Goal: Task Accomplishment & Management: Complete application form

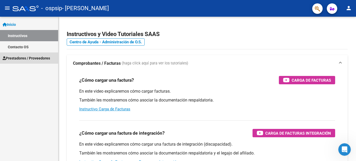
click at [21, 58] on span "Prestadores / Proveedores" at bounding box center [26, 58] width 47 height 6
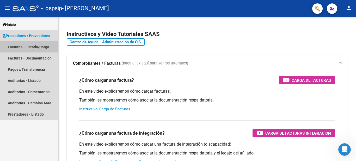
click at [31, 46] on link "Facturas - Listado/Carga" at bounding box center [29, 46] width 58 height 11
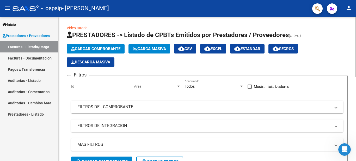
click at [80, 50] on span "Cargar Comprobante" at bounding box center [96, 48] width 50 height 5
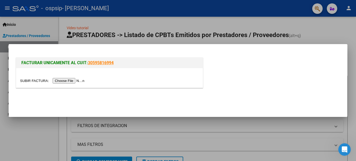
click at [74, 82] on input "file" at bounding box center [53, 80] width 66 height 5
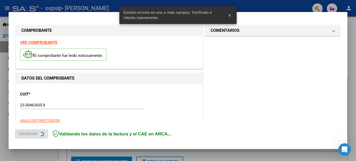
scroll to position [129, 0]
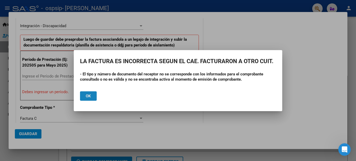
click at [89, 94] on span "Ok" at bounding box center [88, 96] width 5 height 5
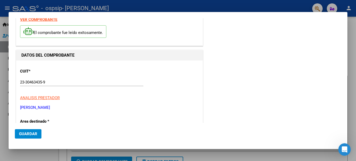
scroll to position [0, 0]
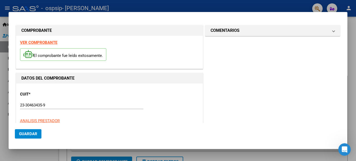
click at [272, 5] on div at bounding box center [178, 80] width 356 height 161
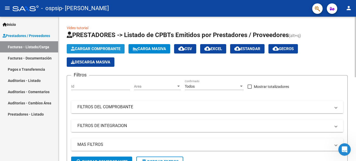
click at [93, 48] on span "Cargar Comprobante" at bounding box center [96, 48] width 50 height 5
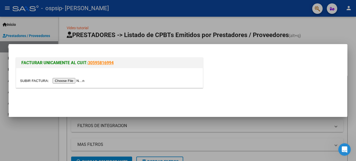
click at [67, 81] on input "file" at bounding box center [53, 80] width 66 height 5
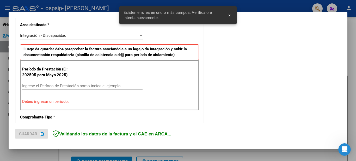
scroll to position [129, 0]
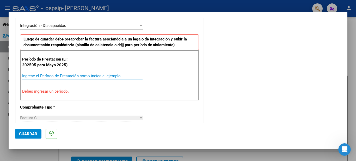
click at [50, 74] on input "Ingrese el Período de Prestación como indica el ejemplo" at bounding box center [82, 76] width 121 height 5
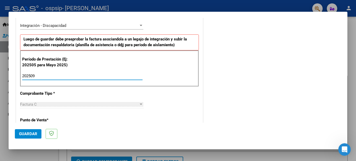
type input "202509"
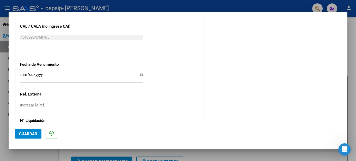
scroll to position [355, 0]
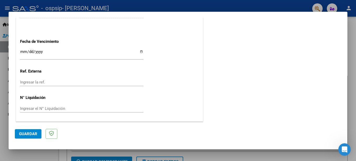
click at [139, 51] on input "Ingresar la fecha" at bounding box center [81, 54] width 123 height 8
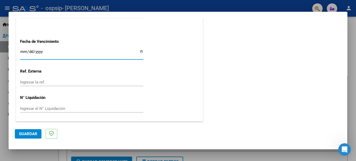
type input "[DATE]"
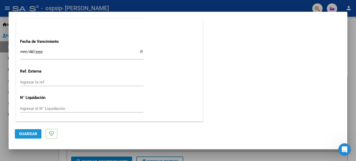
click at [25, 133] on span "Guardar" at bounding box center [28, 134] width 18 height 5
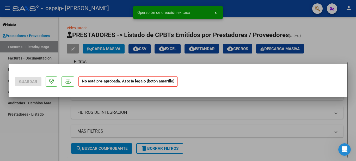
scroll to position [0, 0]
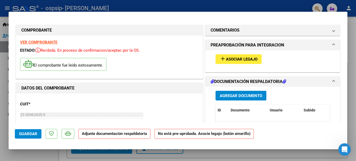
click at [258, 93] on span "Agregar Documento" at bounding box center [241, 95] width 43 height 5
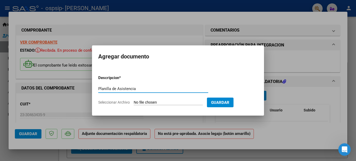
type input "Planilla de Asistencia"
click at [157, 103] on input "Seleccionar Archivo" at bounding box center [168, 102] width 69 height 5
type input "C:\fakepath\ASISTENCIA OSPSIP [DATE].pdf"
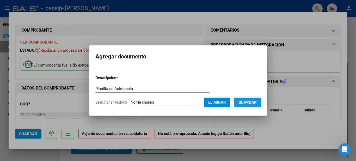
click at [253, 102] on span "Guardar" at bounding box center [248, 102] width 18 height 5
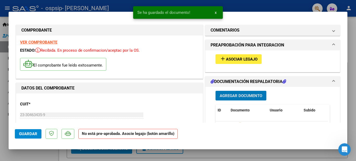
click at [230, 58] on span "Asociar Legajo" at bounding box center [242, 59] width 32 height 5
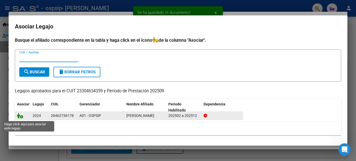
click at [20, 118] on icon at bounding box center [20, 116] width 6 height 6
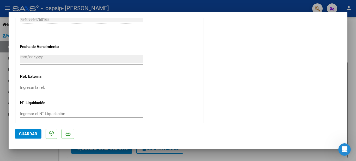
scroll to position [362, 0]
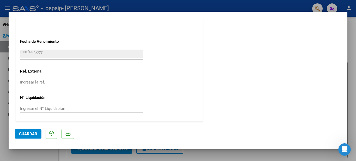
click at [26, 134] on span "Guardar" at bounding box center [28, 134] width 18 height 5
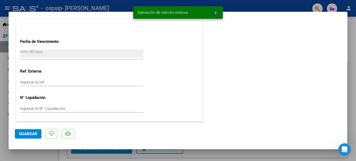
click at [216, 12] on span "x" at bounding box center [216, 12] width 2 height 5
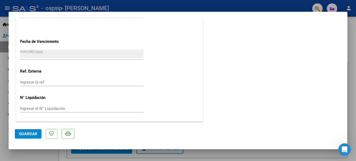
click at [212, 9] on div at bounding box center [178, 80] width 356 height 161
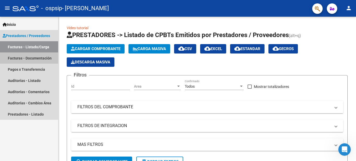
click at [15, 60] on link "Facturas - Documentación" at bounding box center [29, 57] width 58 height 11
